Goal: Task Accomplishment & Management: Use online tool/utility

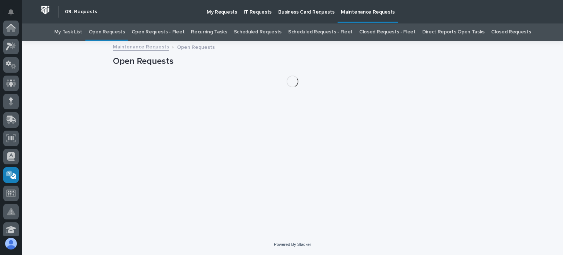
scroll to position [147, 0]
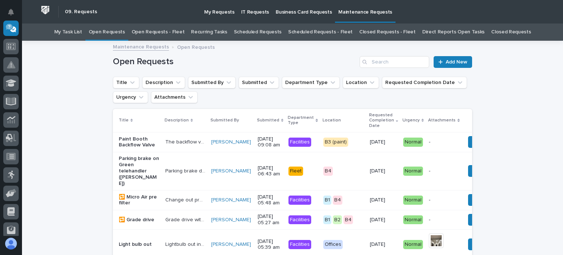
click at [160, 29] on link "Open Requests - Fleet" at bounding box center [157, 31] width 53 height 17
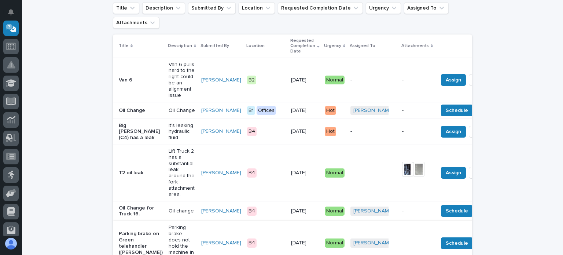
scroll to position [73, 0]
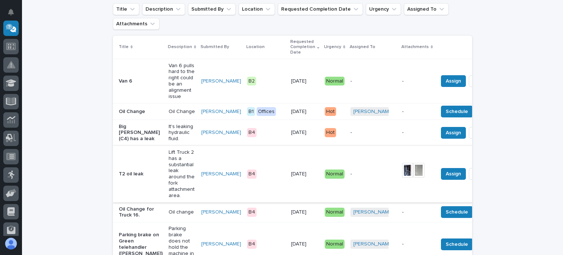
click at [402, 172] on img at bounding box center [407, 170] width 11 height 15
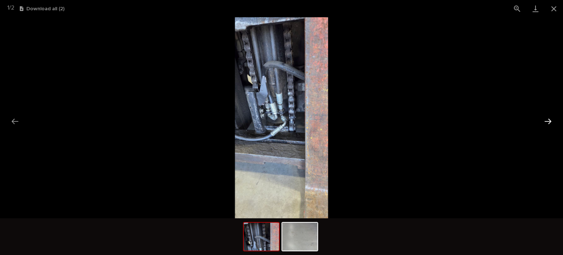
click at [549, 114] on button "Next slide" at bounding box center [547, 121] width 15 height 14
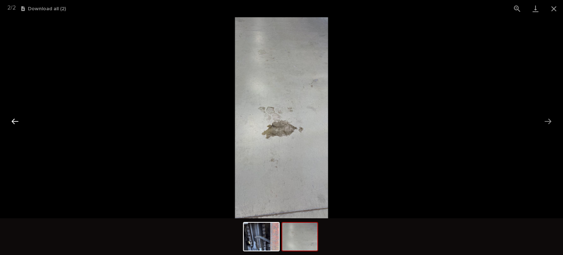
click at [14, 121] on button "Previous slide" at bounding box center [14, 121] width 15 height 14
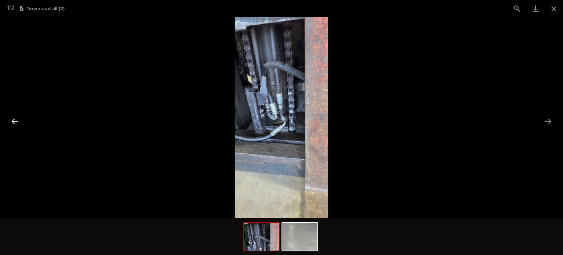
click at [19, 117] on button "Previous slide" at bounding box center [14, 121] width 15 height 14
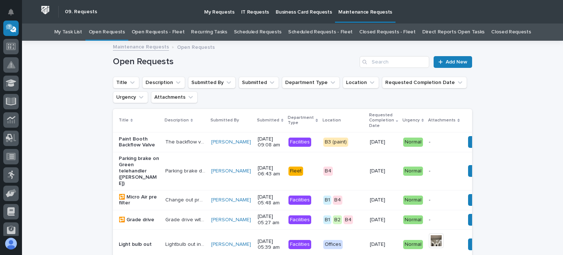
scroll to position [23, 0]
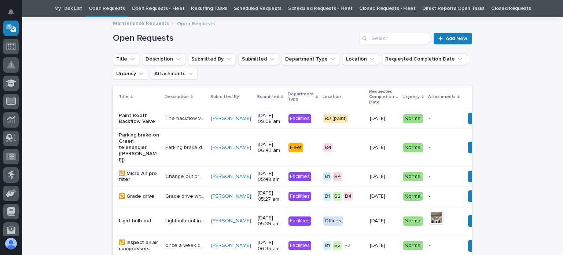
click at [183, 5] on link "Open Requests - Fleet" at bounding box center [157, 8] width 53 height 17
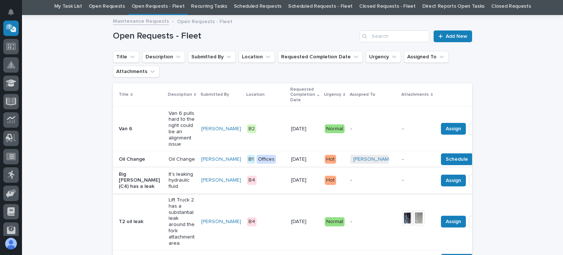
scroll to position [37, 0]
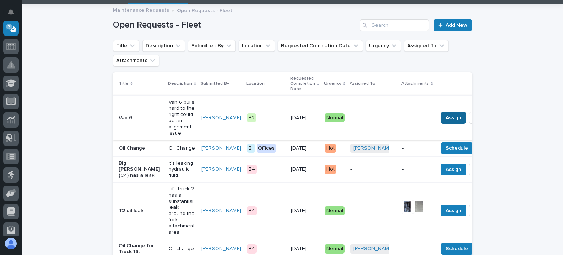
click at [445, 116] on span "Assign" at bounding box center [452, 117] width 15 height 9
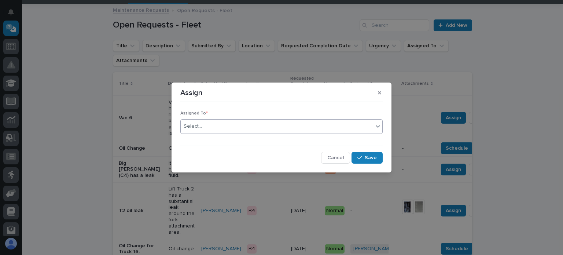
click at [210, 121] on div "Select..." at bounding box center [277, 126] width 192 height 12
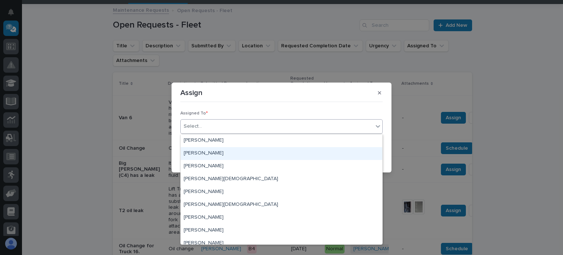
click at [202, 155] on div "[PERSON_NAME]" at bounding box center [281, 153] width 201 height 13
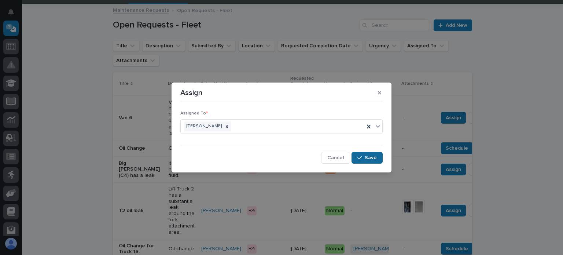
click at [370, 156] on span "Save" at bounding box center [370, 157] width 12 height 7
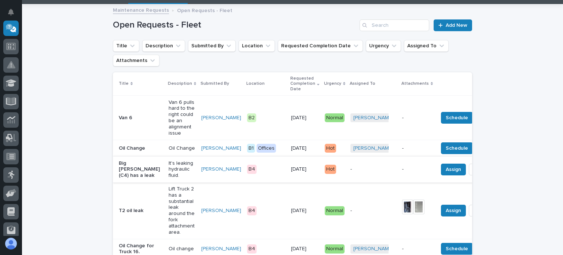
click at [475, 171] on span "Done" at bounding box center [481, 169] width 13 height 9
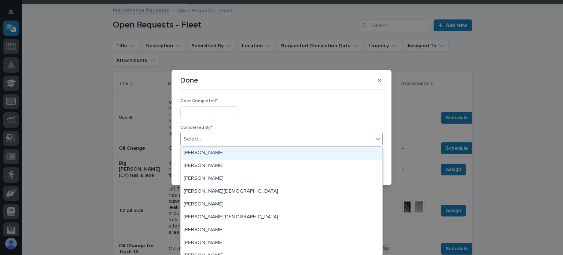
click at [248, 137] on div "Select..." at bounding box center [277, 139] width 192 height 12
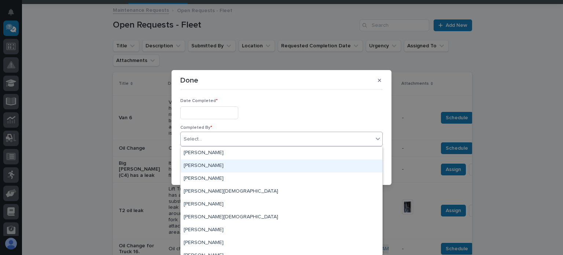
click at [211, 164] on div "[PERSON_NAME]" at bounding box center [281, 165] width 201 height 13
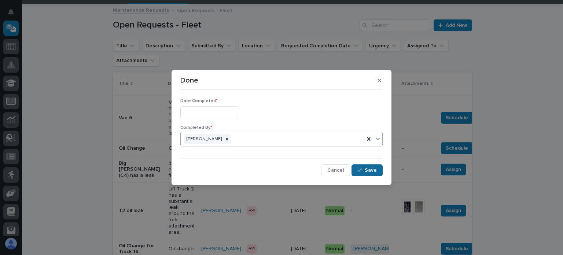
click at [369, 168] on span "Save" at bounding box center [370, 170] width 12 height 7
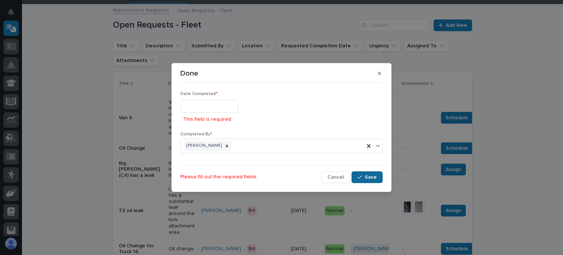
click at [363, 180] on button "Save" at bounding box center [366, 177] width 31 height 12
click at [368, 146] on icon at bounding box center [368, 146] width 3 height 4
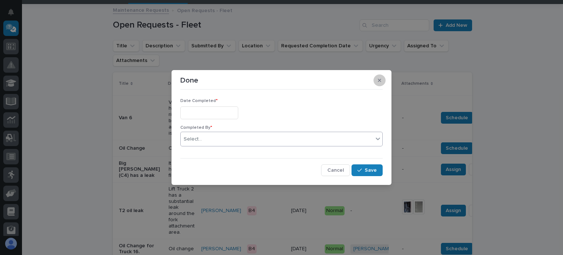
click at [381, 80] on button "button" at bounding box center [379, 80] width 12 height 12
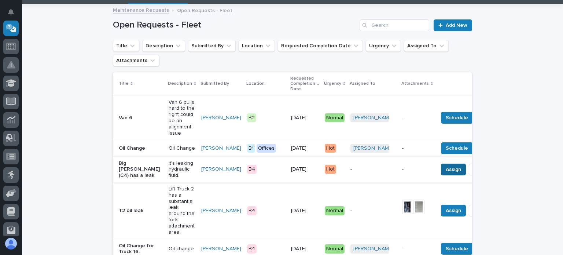
click at [445, 170] on span "Assign" at bounding box center [452, 169] width 15 height 9
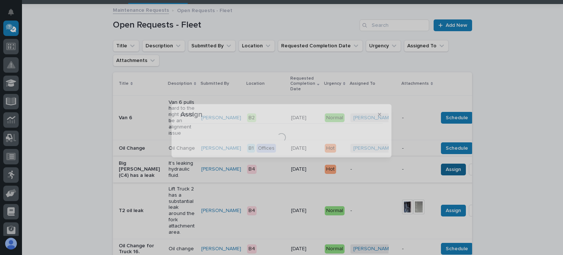
click at [411, 170] on div "Assign Loading..." at bounding box center [281, 127] width 563 height 255
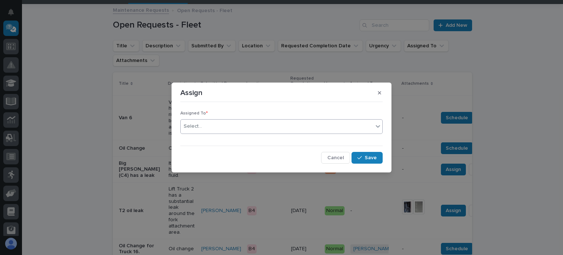
click at [205, 126] on div "Select..." at bounding box center [277, 126] width 192 height 12
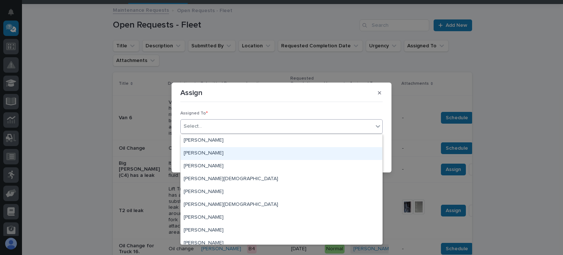
click at [214, 154] on div "[PERSON_NAME]" at bounding box center [281, 153] width 201 height 13
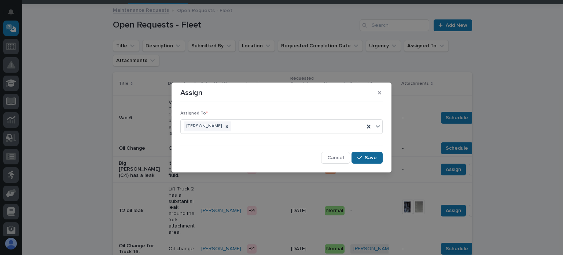
click at [366, 156] on span "Save" at bounding box center [370, 157] width 12 height 7
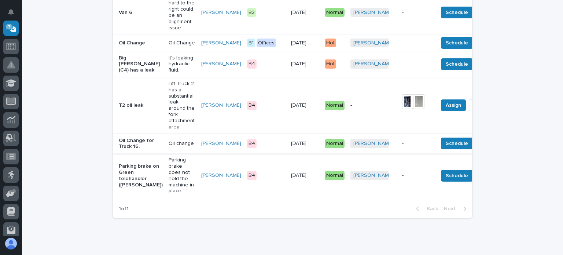
scroll to position [147, 0]
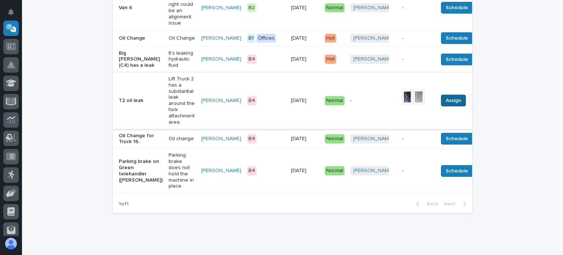
click at [445, 103] on span "Assign" at bounding box center [452, 100] width 15 height 9
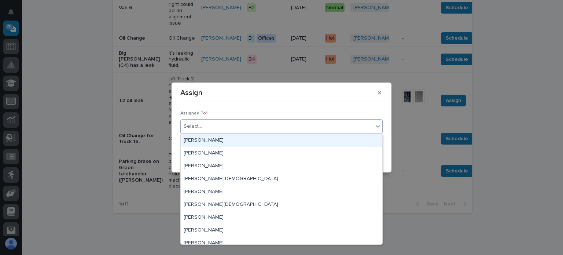
click at [237, 130] on div "Select..." at bounding box center [277, 126] width 192 height 12
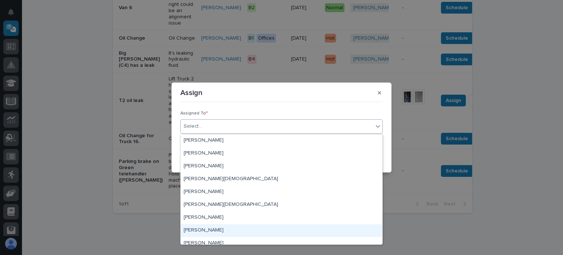
click at [215, 229] on div "[PERSON_NAME]" at bounding box center [281, 230] width 201 height 13
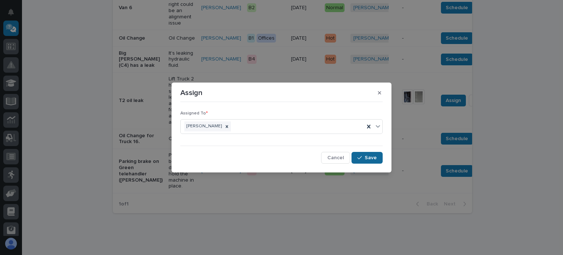
click at [366, 158] on span "Save" at bounding box center [370, 157] width 12 height 7
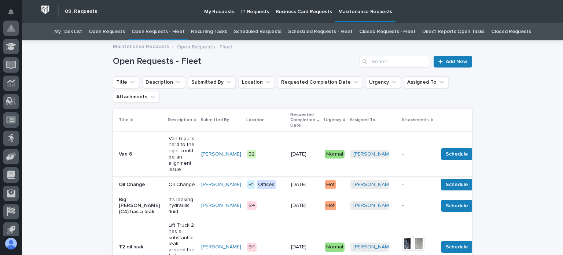
scroll to position [0, 0]
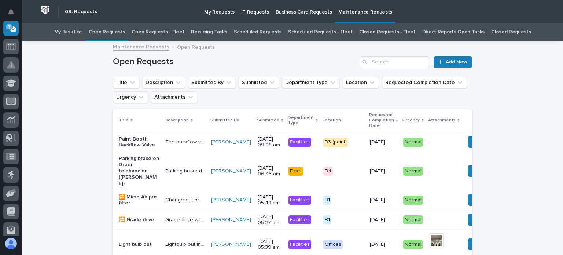
scroll to position [23, 0]
